Goal: Entertainment & Leisure: Consume media (video, audio)

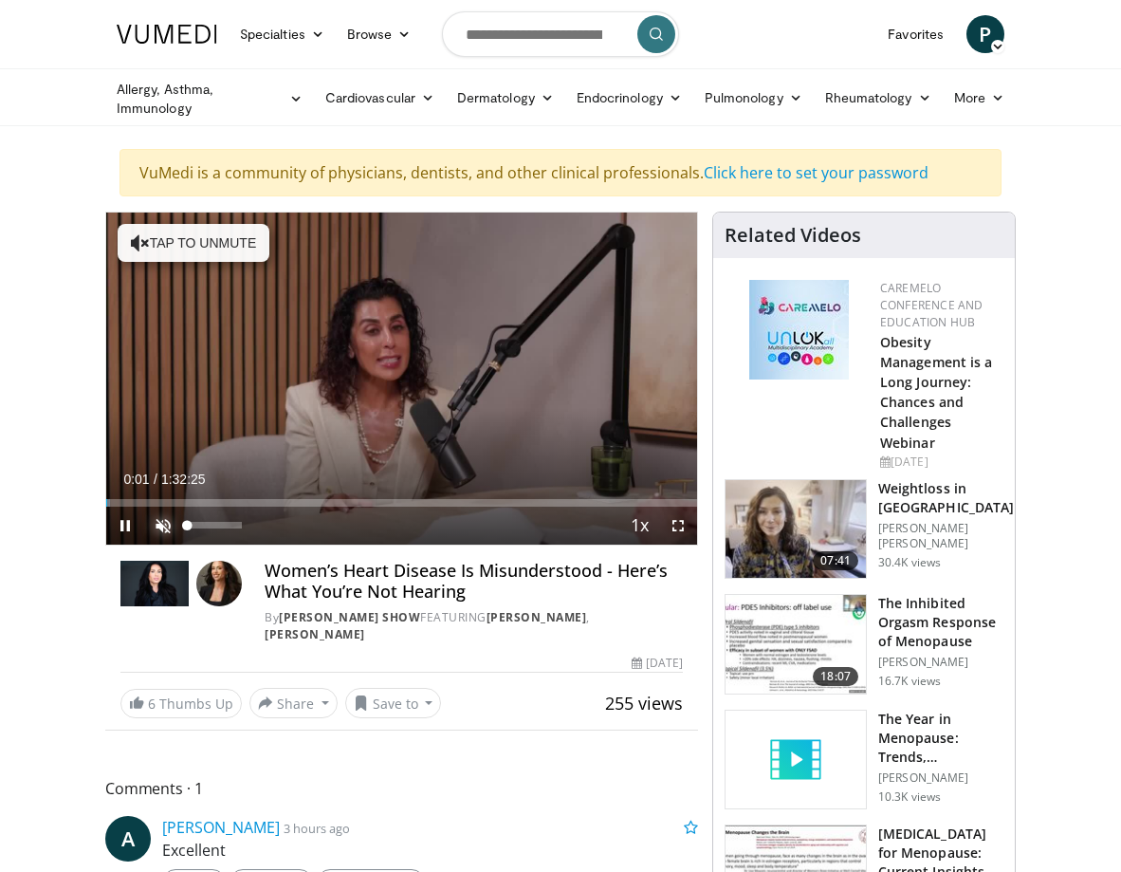
click at [157, 519] on span "Video Player" at bounding box center [163, 526] width 38 height 38
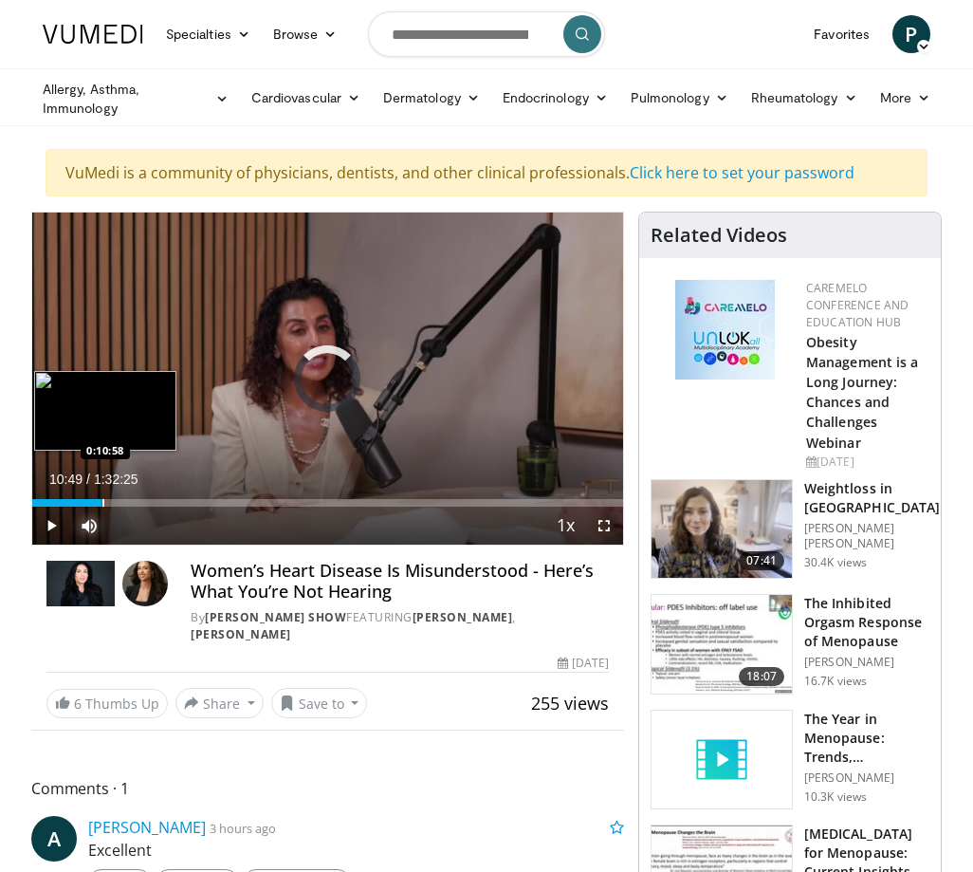
click at [102, 500] on div "Loaded : 0.00% 0:10:49 0:10:58" at bounding box center [327, 503] width 591 height 8
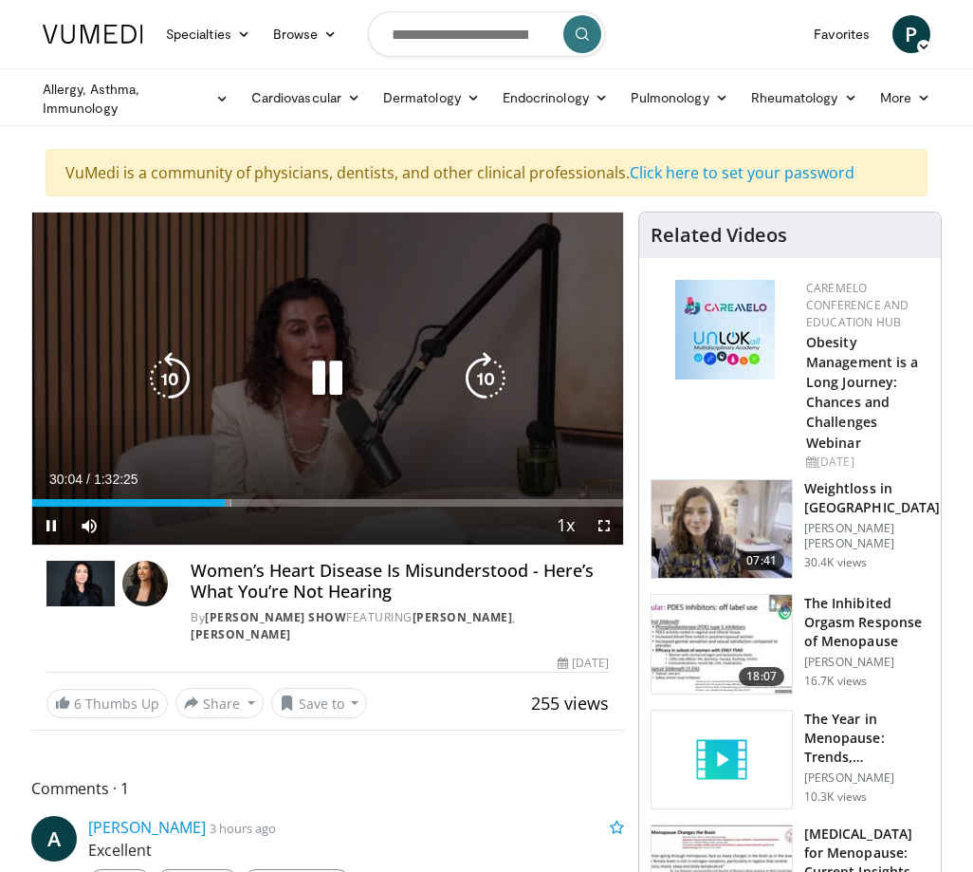
click at [183, 371] on icon "Video Player" at bounding box center [169, 378] width 53 height 53
click at [170, 375] on icon "Video Player" at bounding box center [169, 378] width 53 height 53
click at [176, 370] on icon "Video Player" at bounding box center [169, 378] width 53 height 53
click at [171, 376] on icon "Video Player" at bounding box center [169, 378] width 53 height 53
click at [323, 375] on icon "Video Player" at bounding box center [327, 378] width 53 height 53
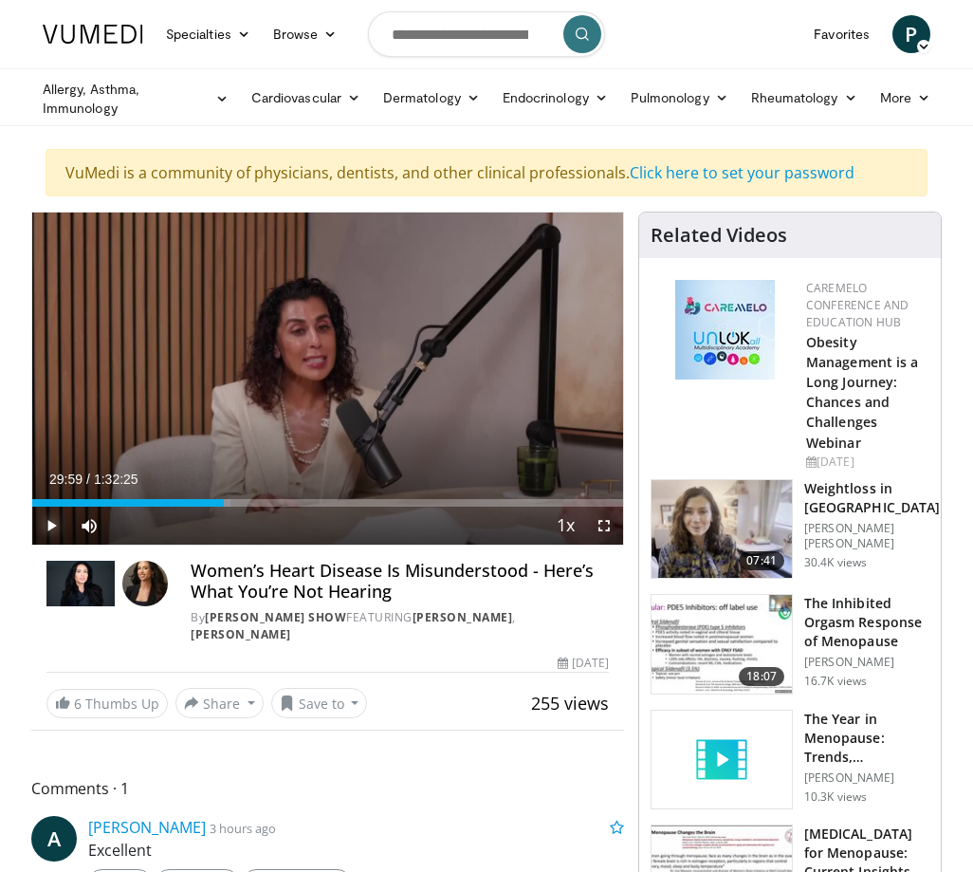
click at [50, 520] on span "Video Player" at bounding box center [51, 526] width 38 height 38
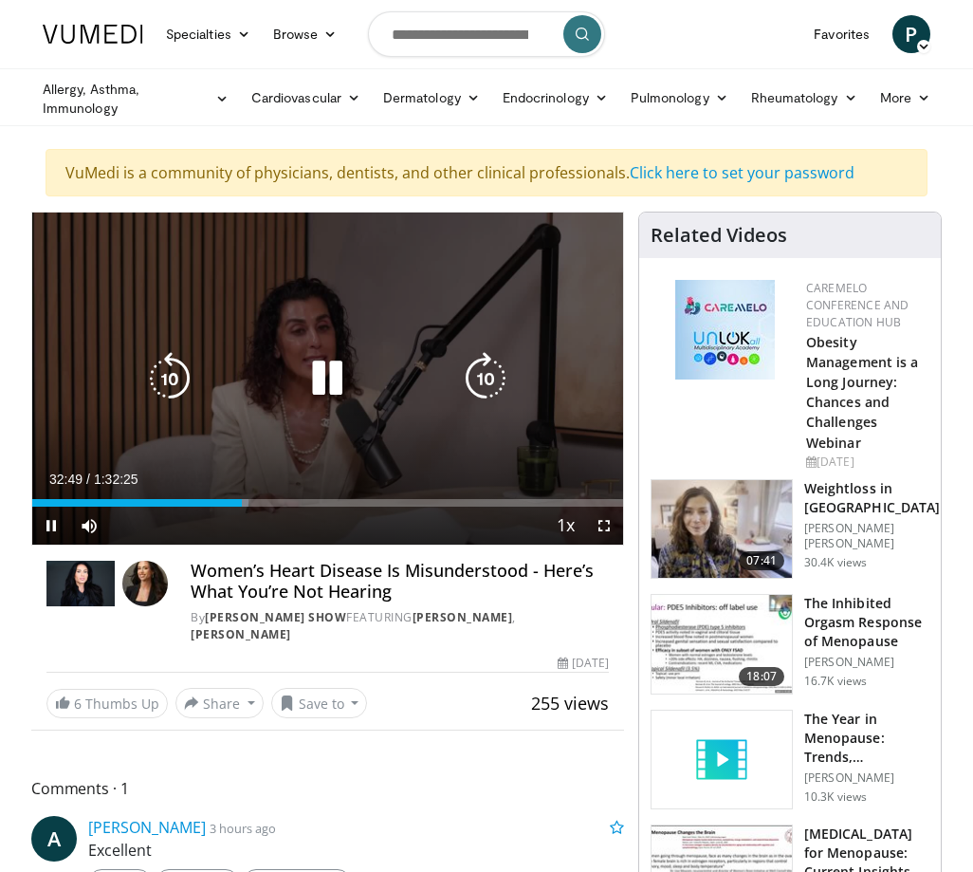
click at [159, 384] on icon "Video Player" at bounding box center [169, 378] width 53 height 53
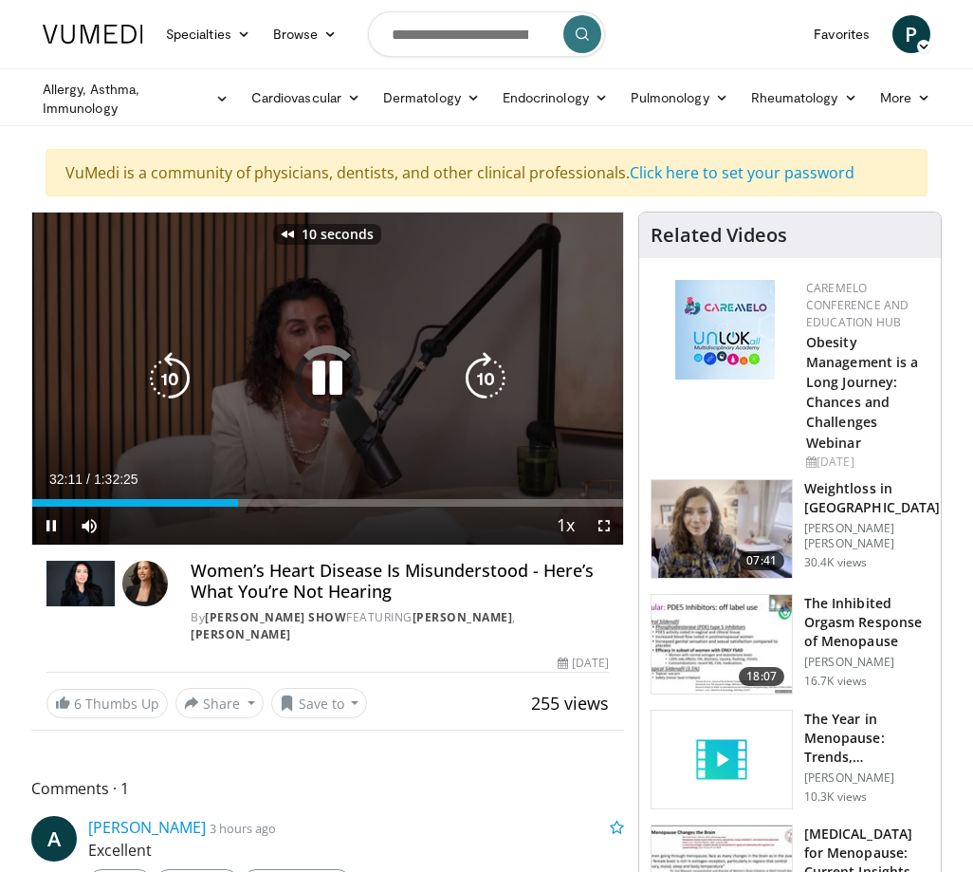
click at [159, 384] on icon "Video Player" at bounding box center [169, 378] width 53 height 53
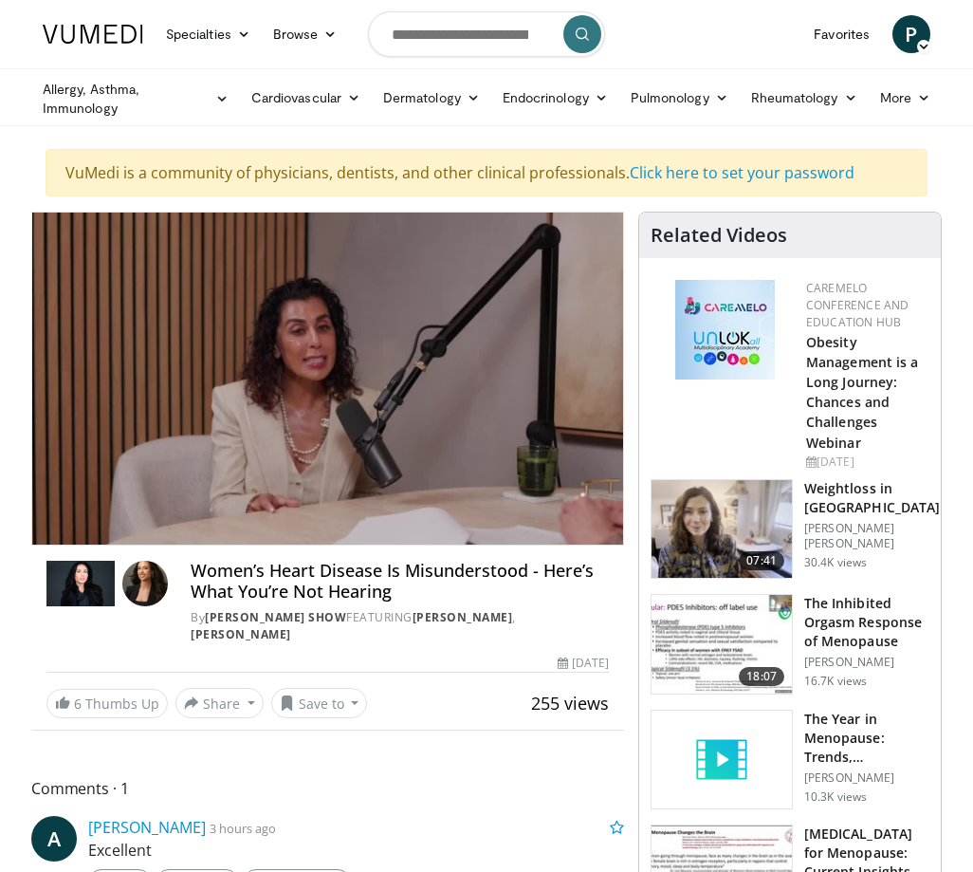
click at [159, 384] on div "20 seconds Tap to unmute" at bounding box center [327, 379] width 591 height 332
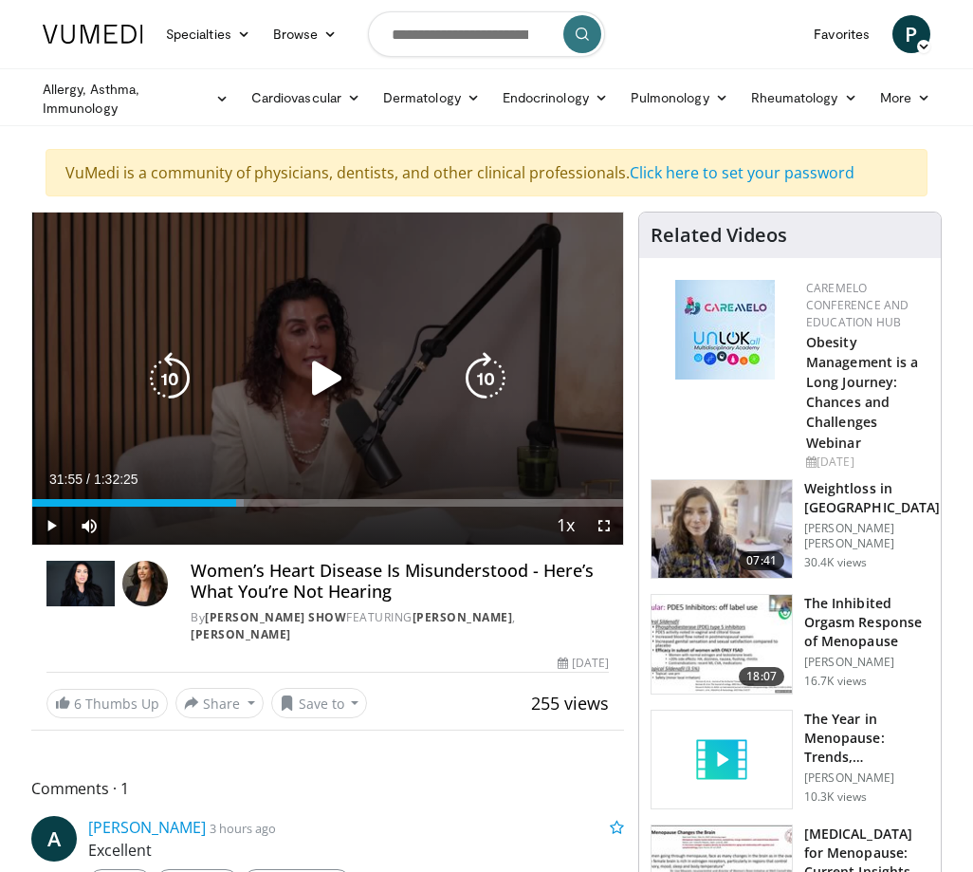
click at [176, 384] on icon "Video Player" at bounding box center [169, 378] width 53 height 53
click at [319, 378] on icon "Video Player" at bounding box center [327, 378] width 53 height 53
click at [178, 379] on icon "Video Player" at bounding box center [169, 378] width 53 height 53
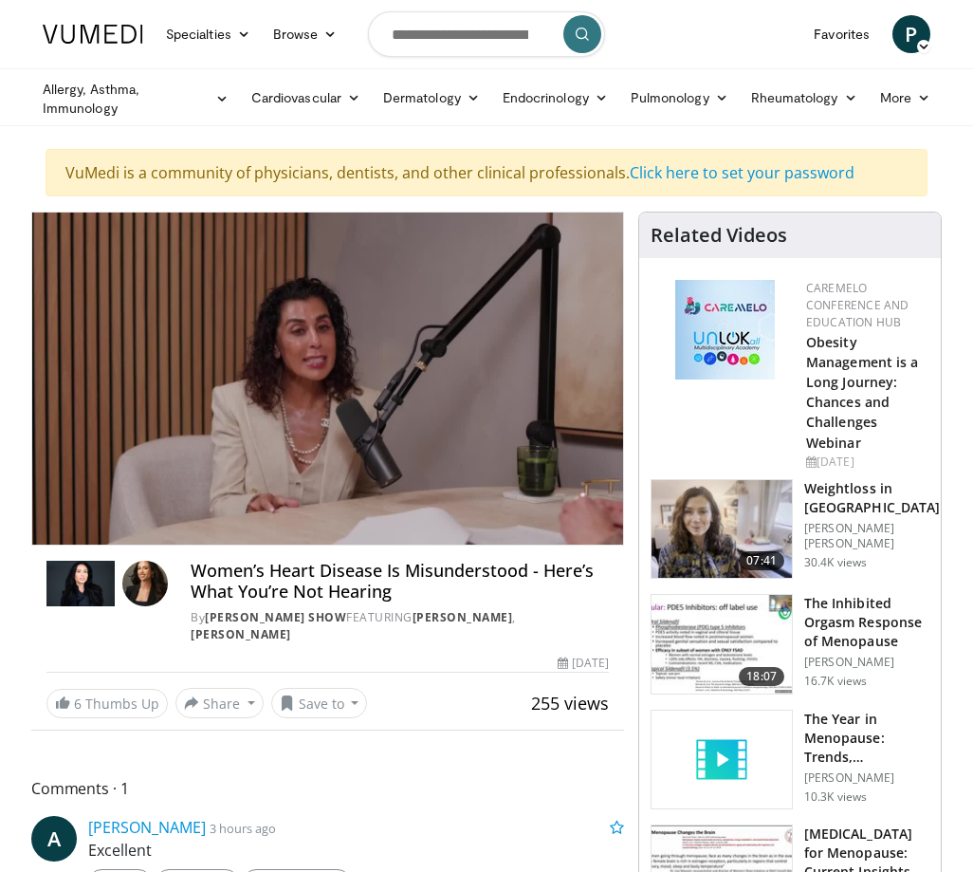
click at [178, 379] on div "20 seconds Tap to unmute" at bounding box center [327, 379] width 591 height 332
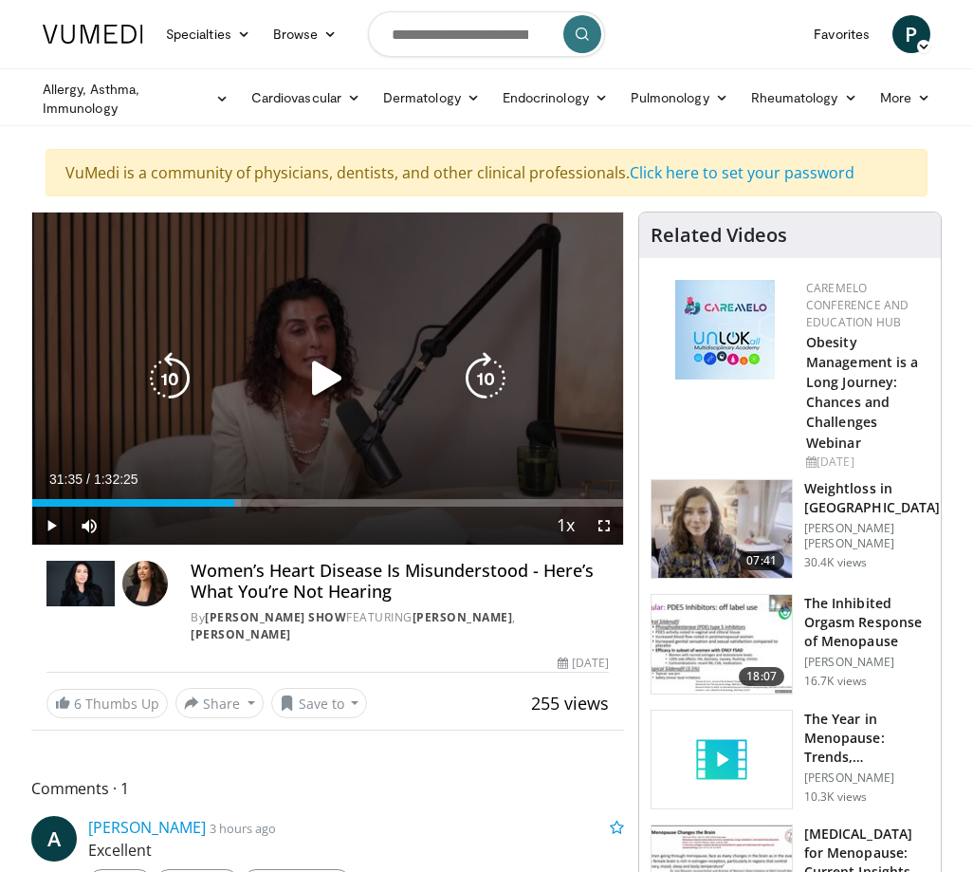
click at [174, 379] on icon "Video Player" at bounding box center [169, 378] width 53 height 53
click at [321, 375] on icon "Video Player" at bounding box center [327, 378] width 53 height 53
click at [284, 387] on div "Video Player" at bounding box center [328, 379] width 355 height 38
click at [176, 378] on icon "Video Player" at bounding box center [169, 378] width 53 height 53
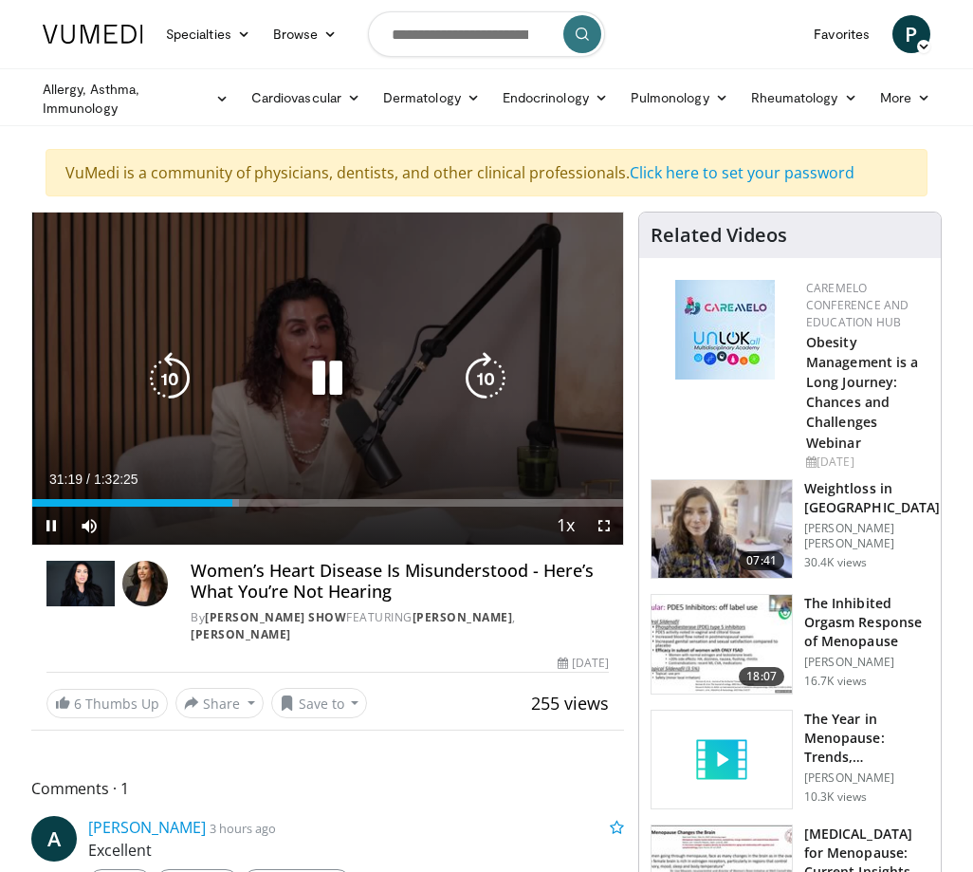
click at [175, 378] on icon "Video Player" at bounding box center [169, 378] width 53 height 53
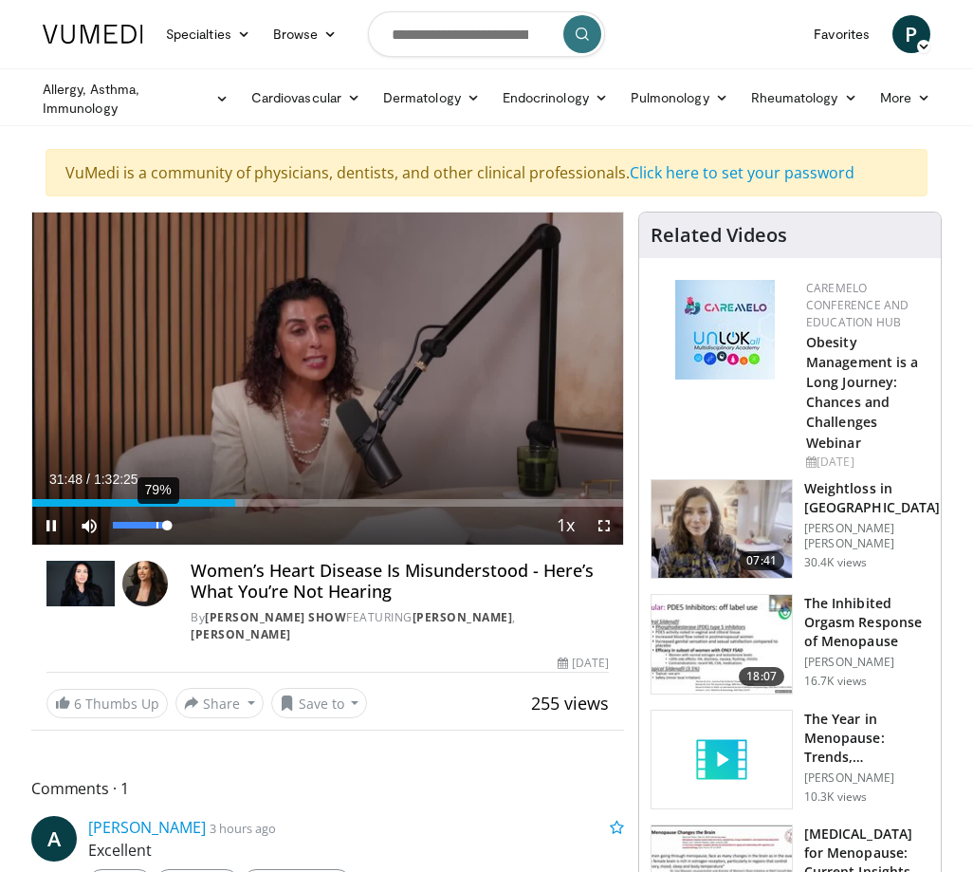
click at [157, 523] on div "79%" at bounding box center [140, 525] width 54 height 7
click at [148, 528] on div "63%" at bounding box center [140, 525] width 54 height 7
click at [164, 527] on div "95%" at bounding box center [140, 525] width 54 height 7
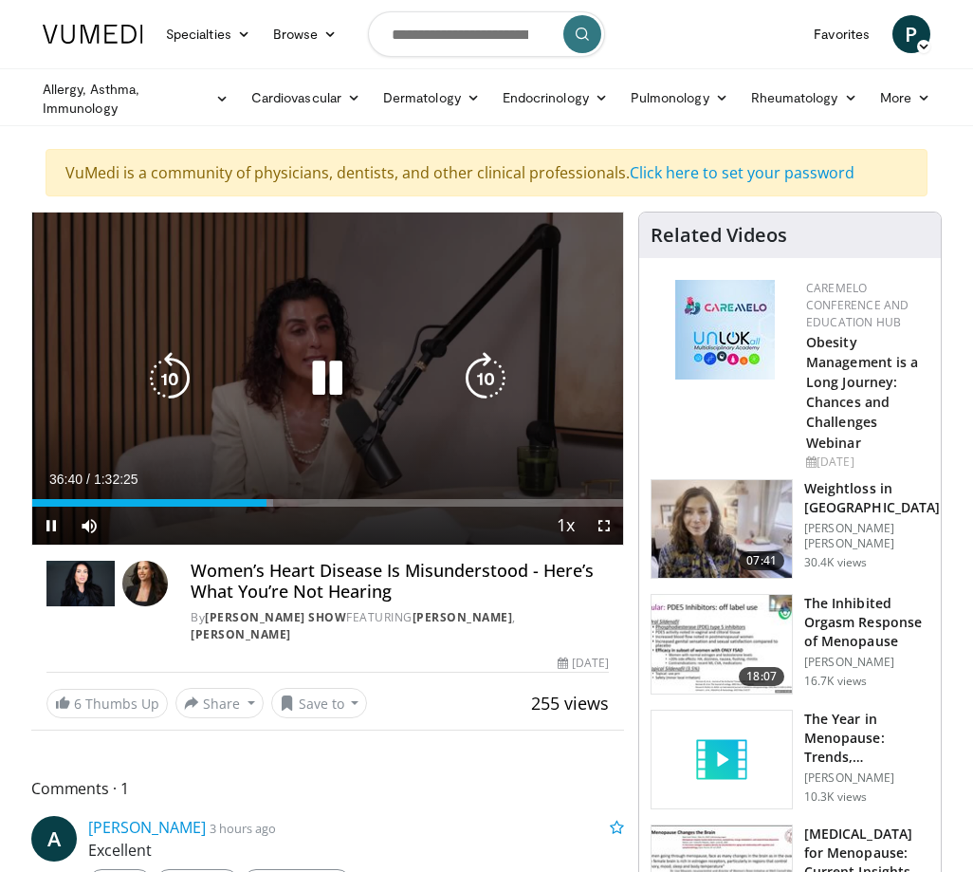
click at [334, 384] on icon "Video Player" at bounding box center [327, 378] width 53 height 53
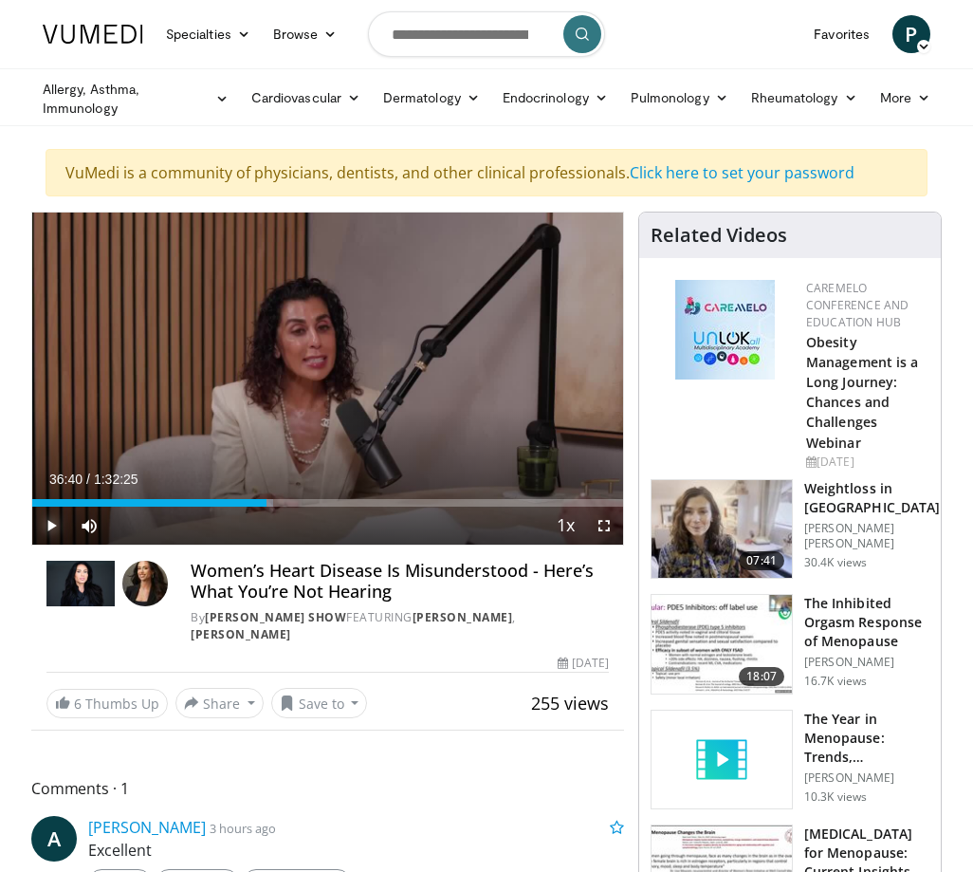
click at [48, 522] on span "Video Player" at bounding box center [51, 526] width 38 height 38
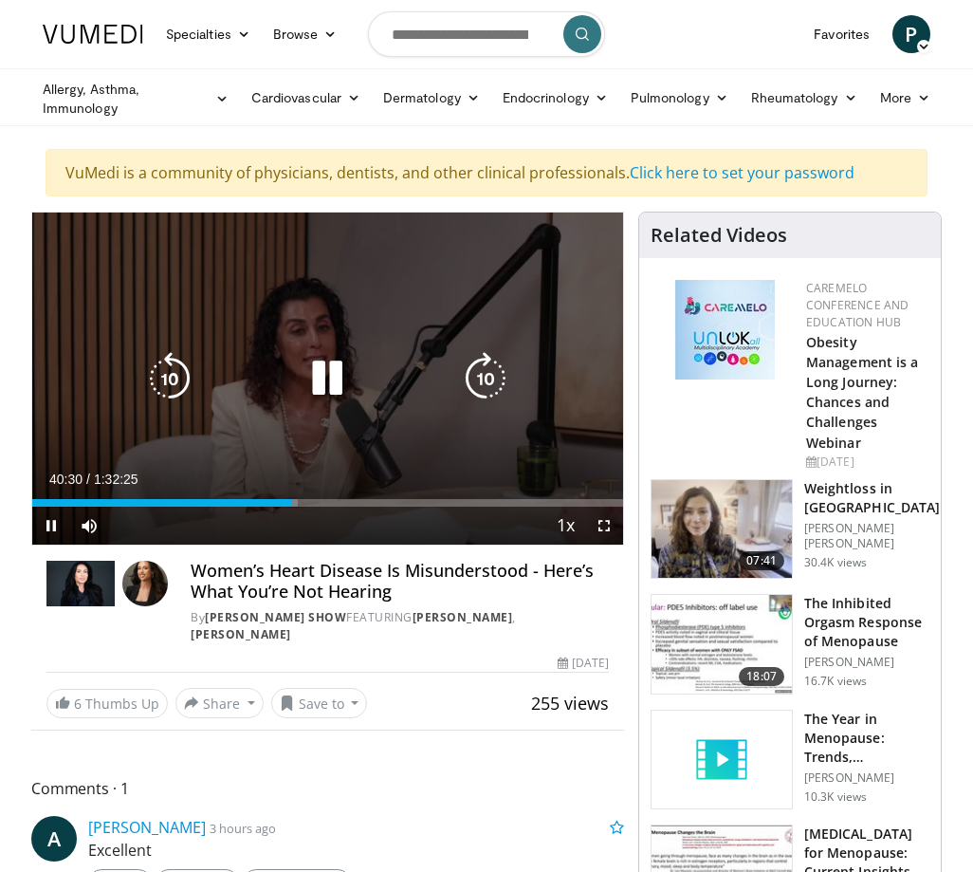
click at [338, 384] on icon "Video Player" at bounding box center [327, 378] width 53 height 53
click at [324, 380] on icon "Video Player" at bounding box center [327, 378] width 53 height 53
click at [178, 378] on icon "Video Player" at bounding box center [169, 378] width 53 height 53
click at [179, 378] on icon "Video Player" at bounding box center [169, 378] width 53 height 53
click at [331, 378] on icon "Video Player" at bounding box center [327, 378] width 53 height 53
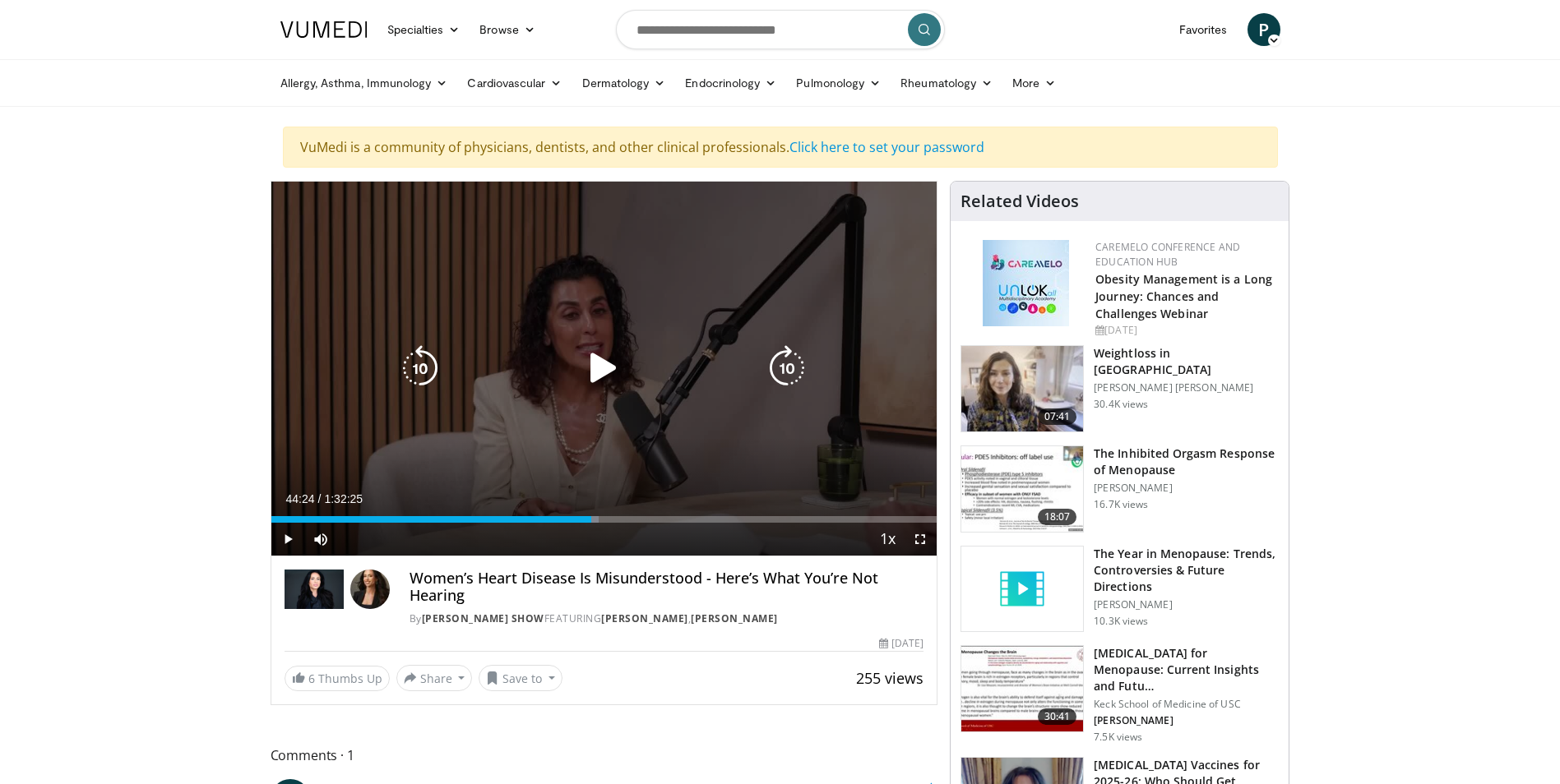
click at [596, 371] on icon "Video Player" at bounding box center [603, 367] width 46 height 46
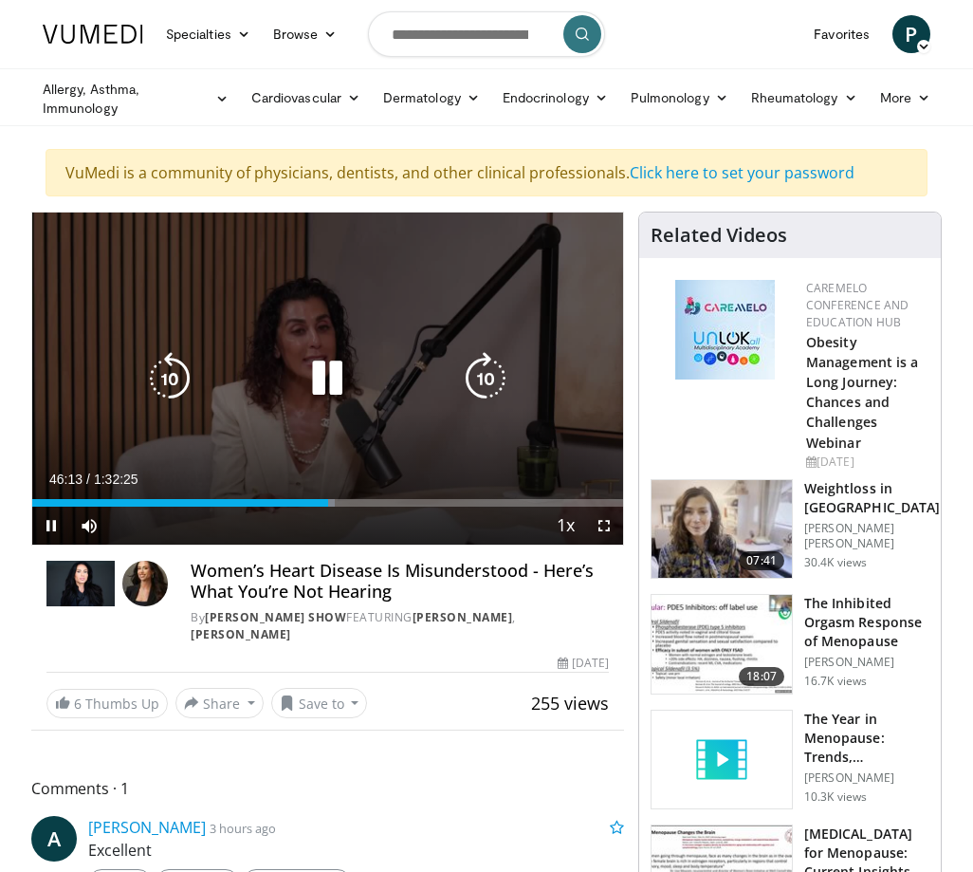
click at [335, 383] on icon "Video Player" at bounding box center [327, 378] width 53 height 53
click at [330, 369] on icon "Video Player" at bounding box center [327, 378] width 53 height 53
click at [171, 379] on icon "Video Player" at bounding box center [169, 378] width 53 height 53
click at [319, 375] on icon "Video Player" at bounding box center [327, 378] width 53 height 53
